Goal: Task Accomplishment & Management: Use online tool/utility

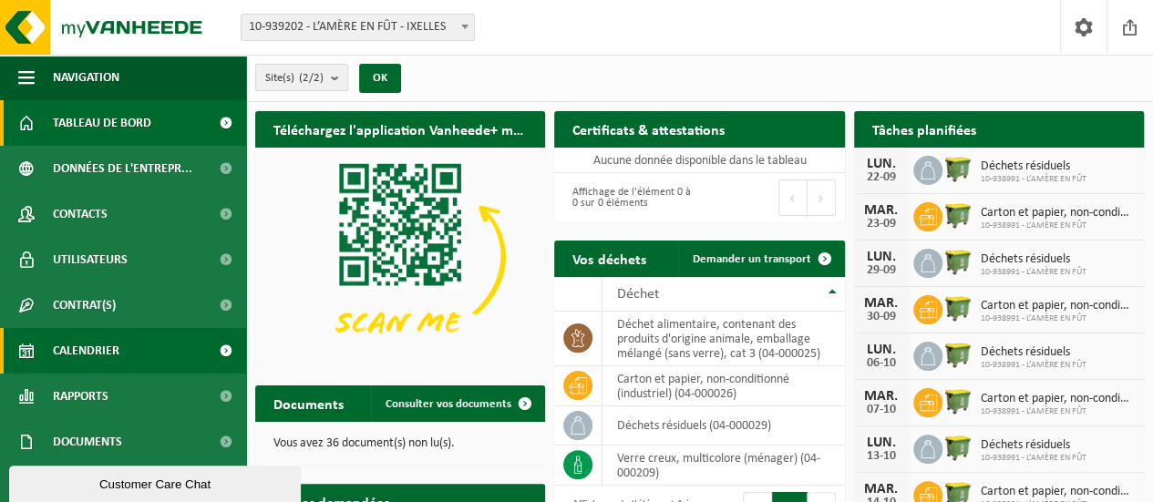
click at [117, 358] on span "Calendrier" at bounding box center [86, 351] width 67 height 46
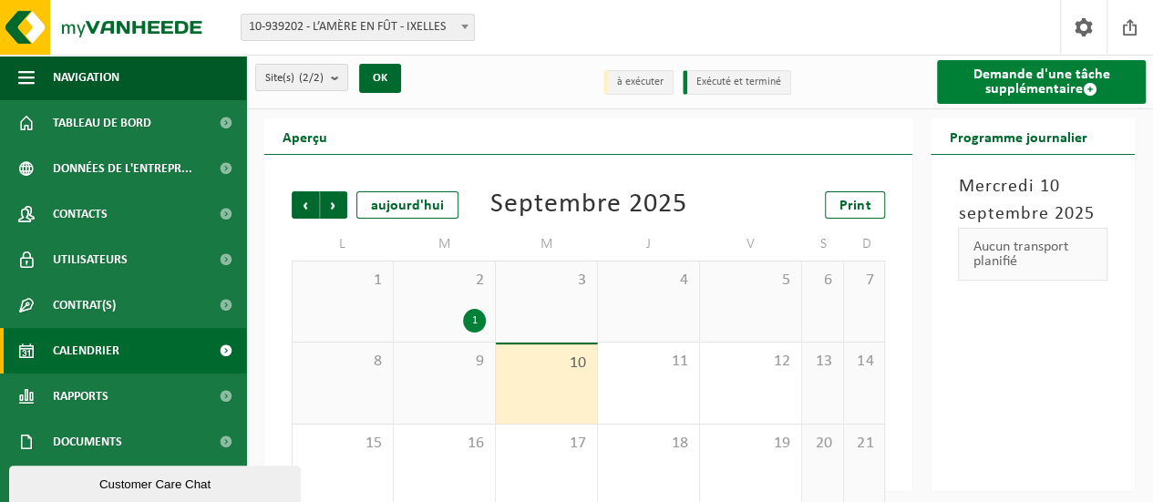
click at [1072, 77] on link "Demande d'une tâche supplémentaire" at bounding box center [1041, 82] width 209 height 44
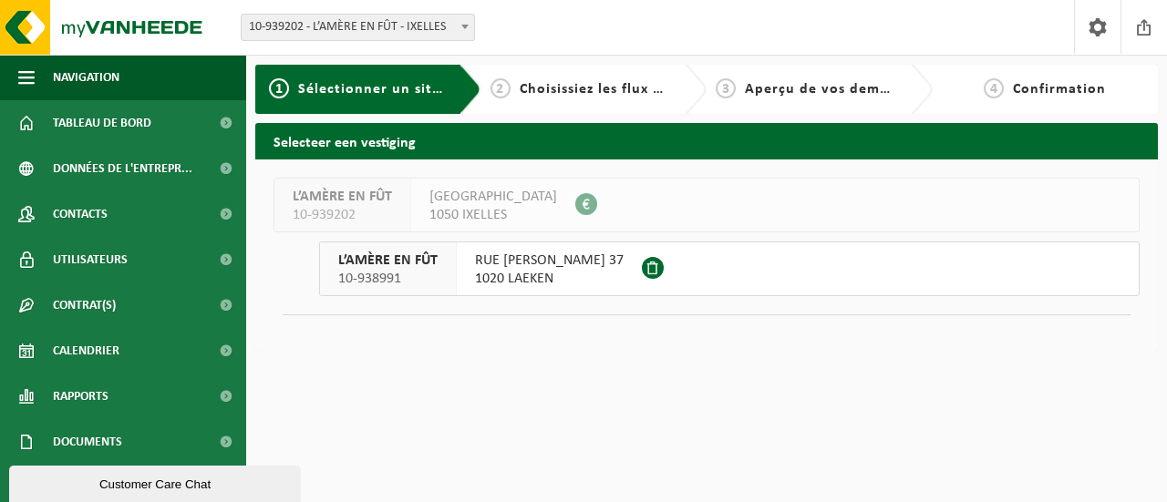
click at [772, 265] on button "L’AMÈRE EN FÛT 10-938991 RUE DIEUDONNÉ LEFÈVRE 37 1020 LAEKEN" at bounding box center [729, 269] width 821 height 55
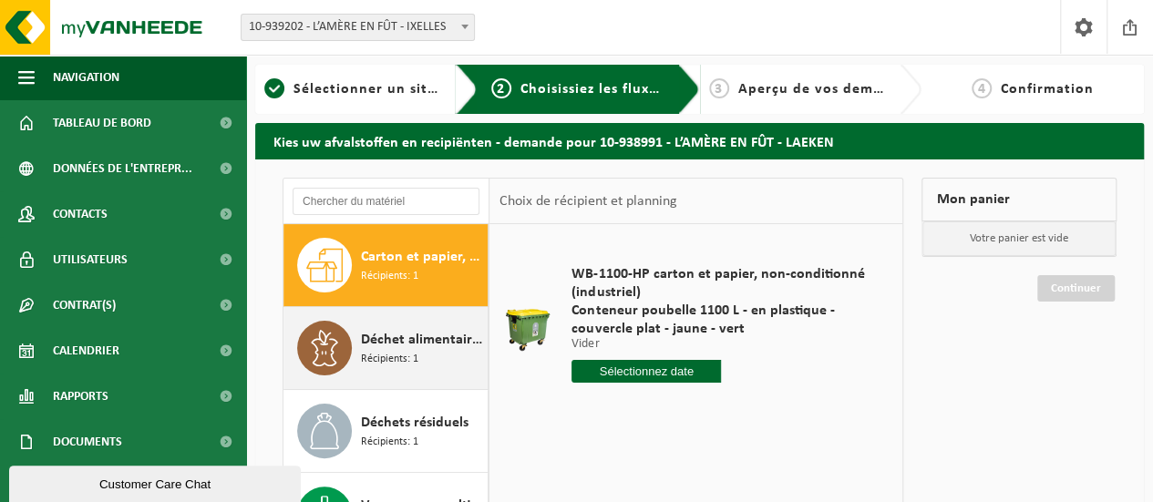
click at [419, 355] on div "Déchet alimentaire, contenant des produits d'origine animale, emballage mélangé…" at bounding box center [422, 348] width 122 height 55
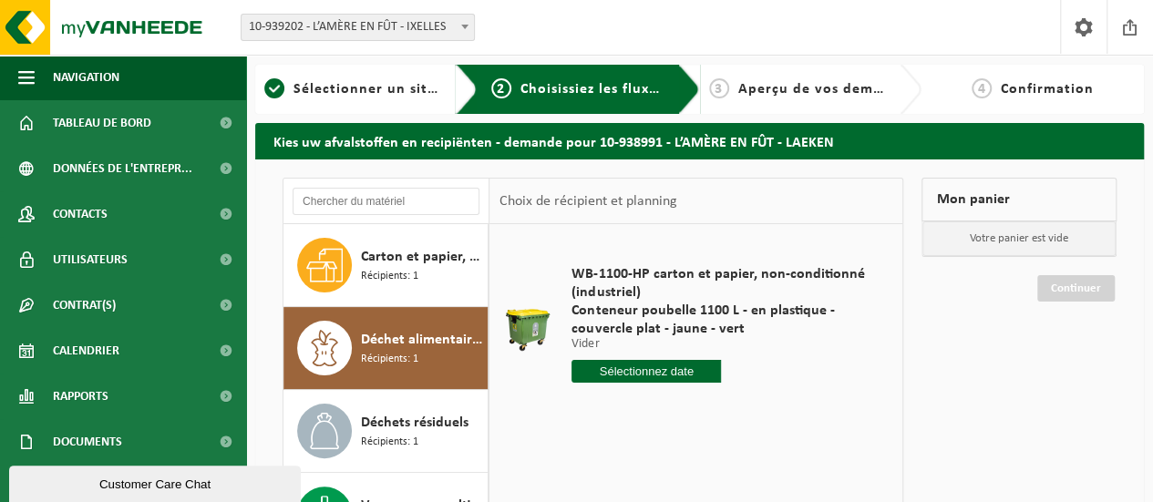
click at [662, 373] on input "text" at bounding box center [647, 371] width 150 height 23
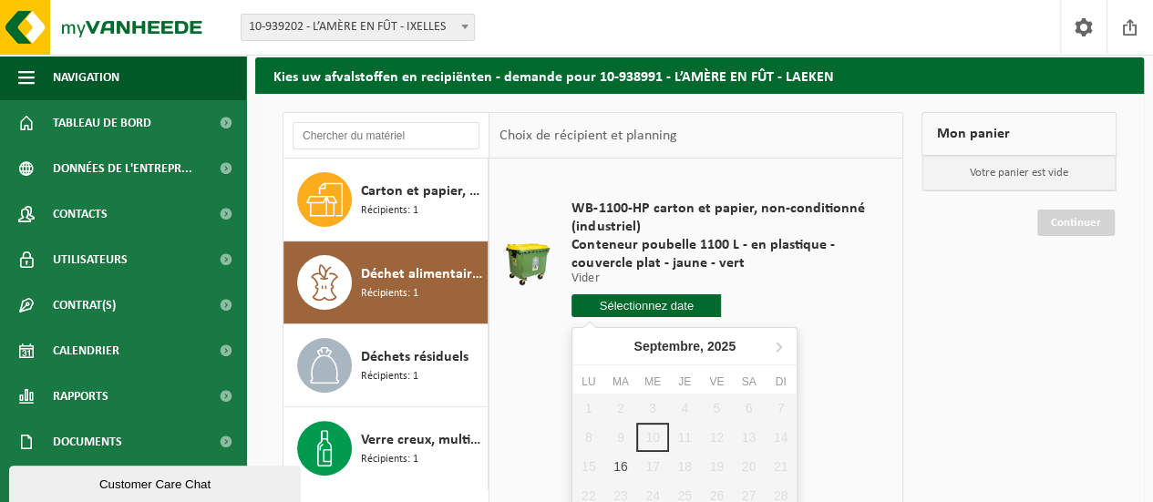
scroll to position [91, 0]
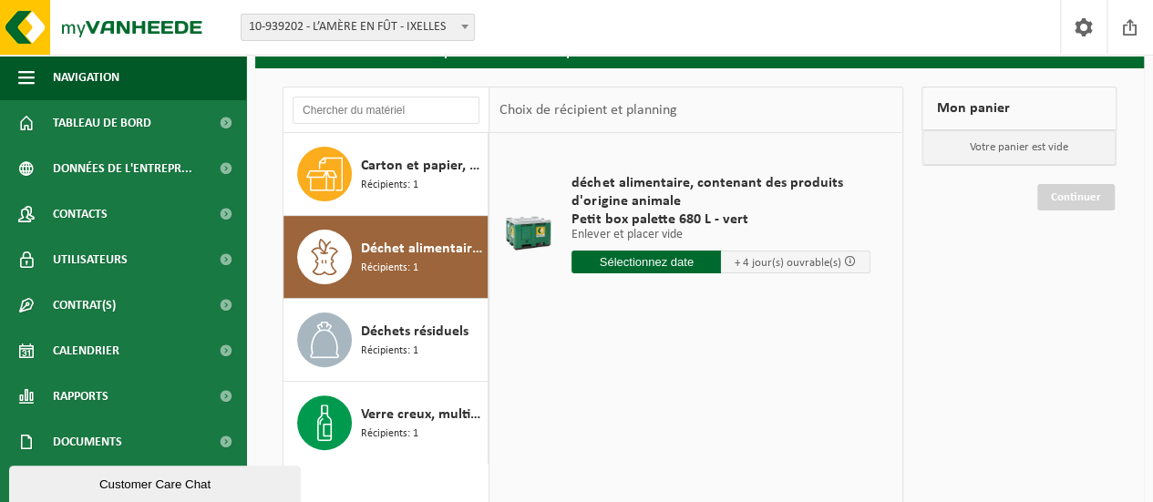
click at [658, 265] on input "text" at bounding box center [647, 262] width 150 height 23
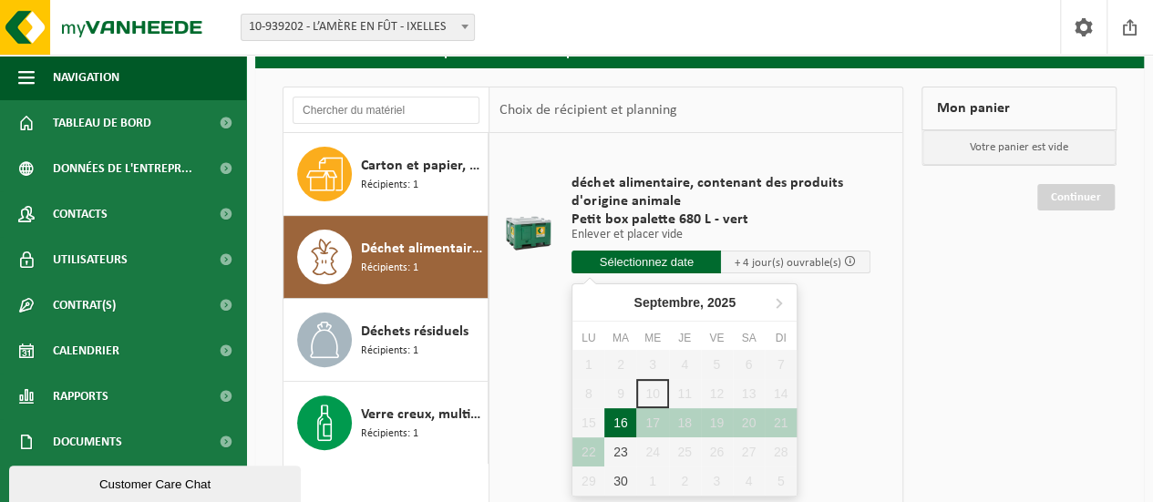
click at [623, 422] on div "16" at bounding box center [620, 422] width 32 height 29
type input "à partir de 2025-09-16"
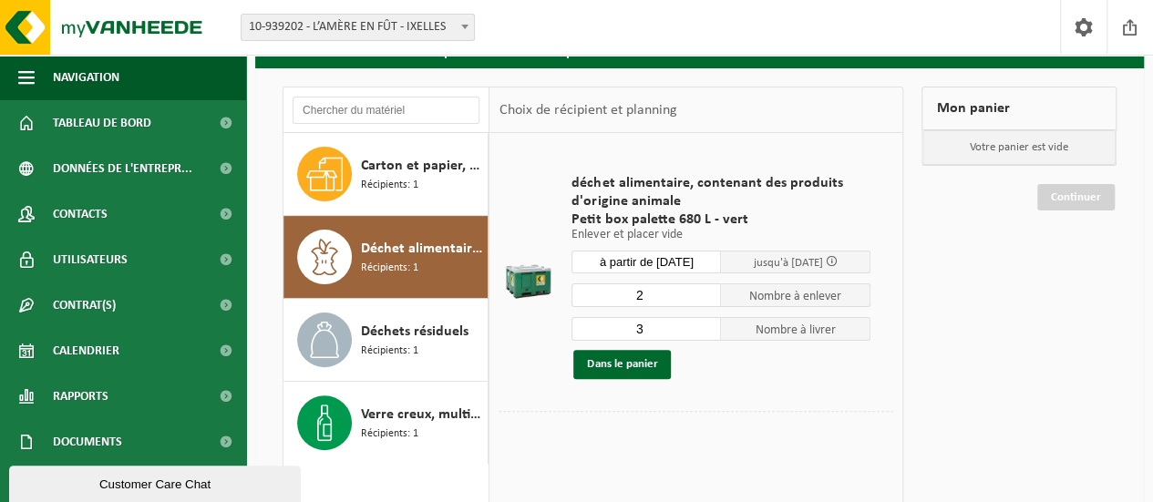
click at [712, 300] on input "2" at bounding box center [647, 296] width 150 height 24
type input "1"
click at [712, 300] on input "1" at bounding box center [647, 296] width 150 height 24
click at [705, 332] on input "2" at bounding box center [647, 329] width 150 height 24
type input "1"
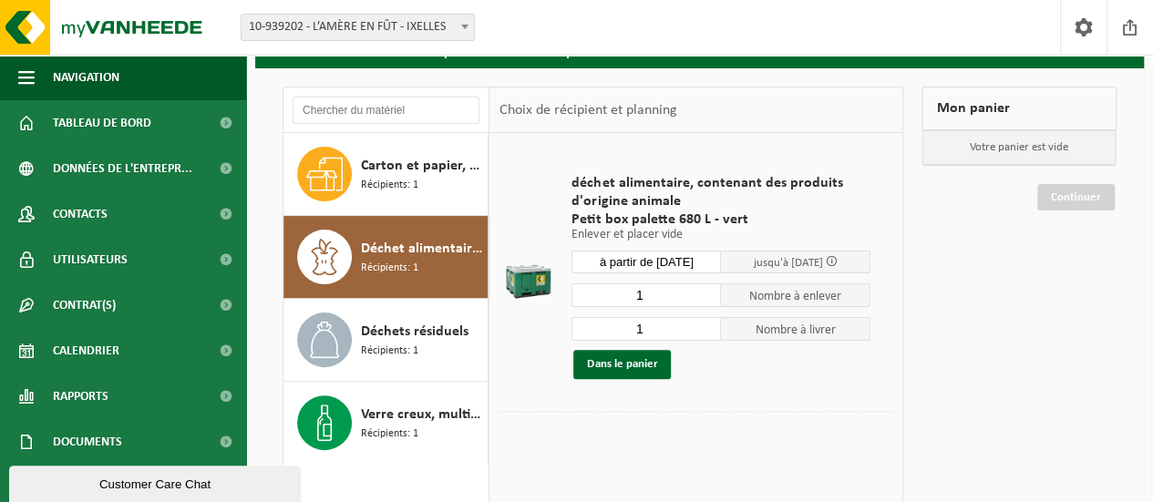
click at [706, 332] on input "1" at bounding box center [647, 329] width 150 height 24
click at [640, 364] on button "Dans le panier" at bounding box center [622, 364] width 98 height 29
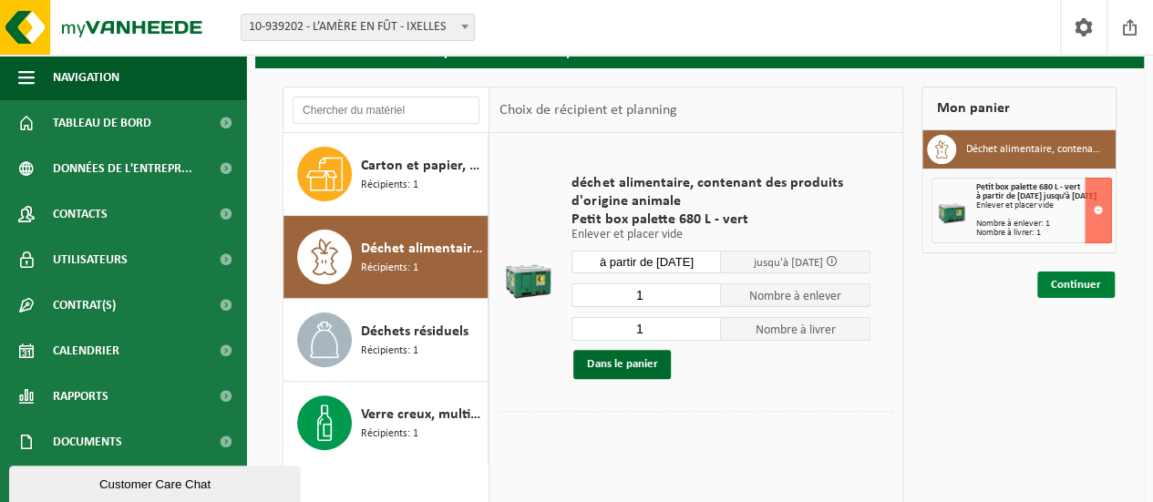
click at [1089, 291] on link "Continuer" at bounding box center [1075, 285] width 77 height 26
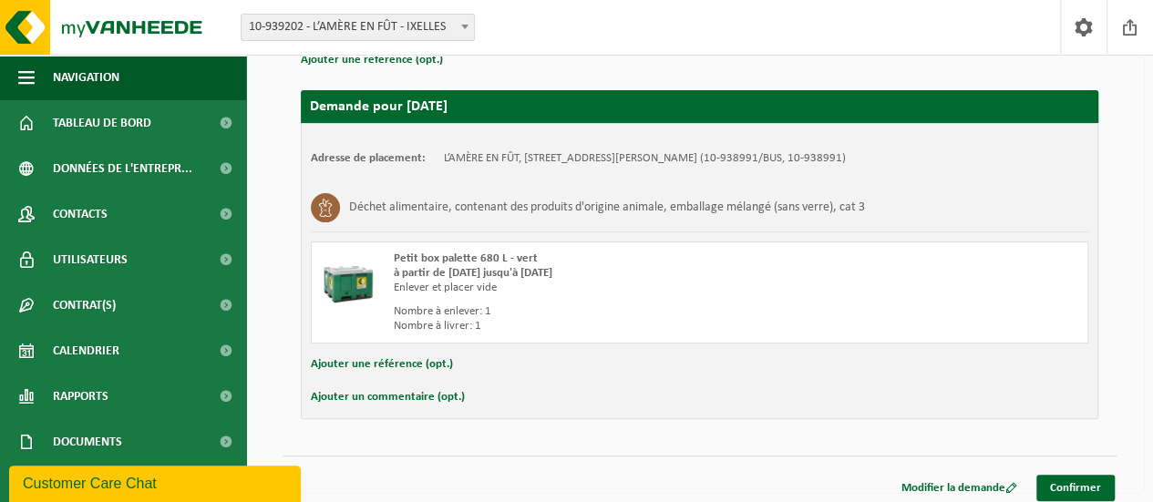
scroll to position [197, 0]
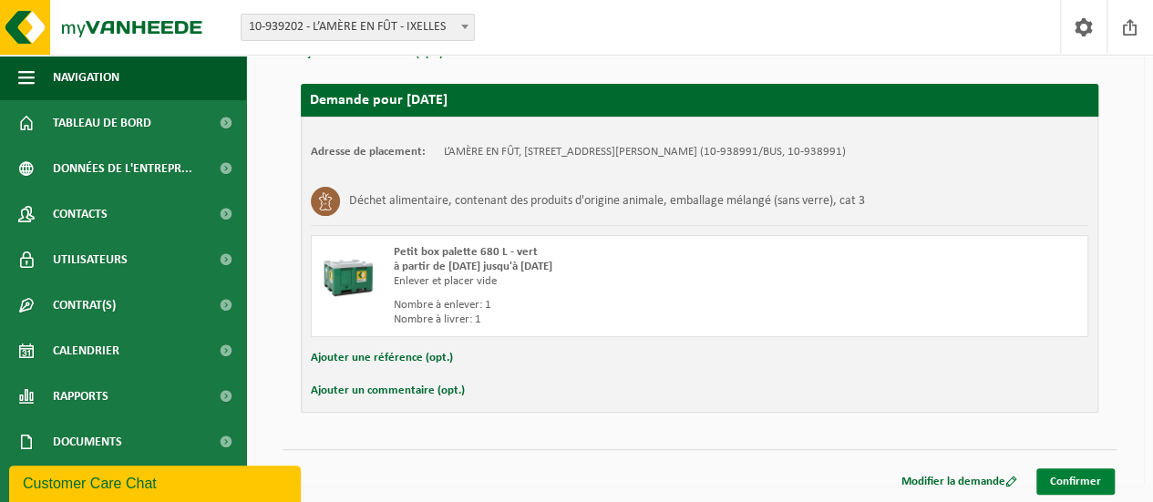
click at [1085, 480] on link "Confirmer" at bounding box center [1076, 482] width 78 height 26
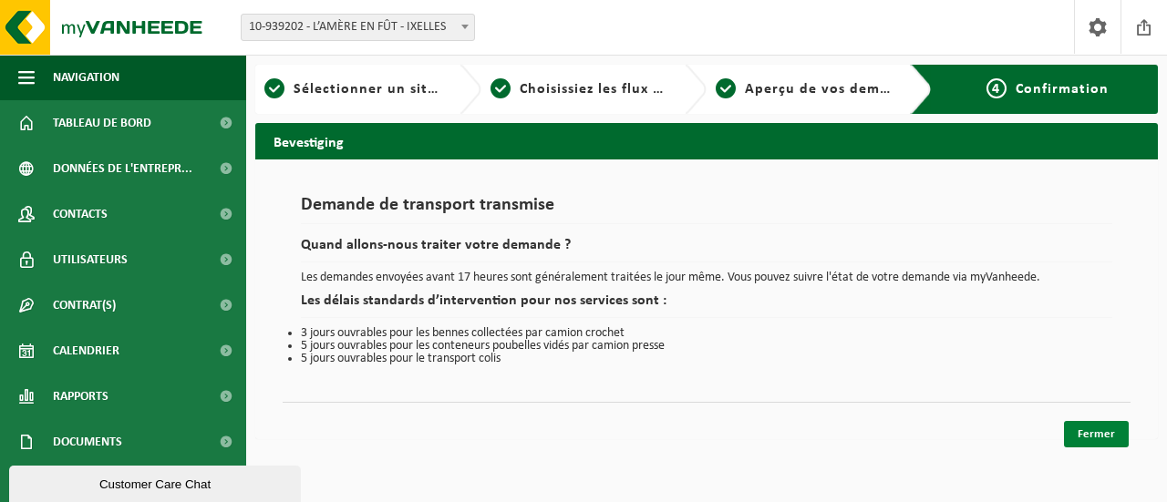
click at [1092, 433] on link "Fermer" at bounding box center [1096, 434] width 65 height 26
